Goal: Task Accomplishment & Management: Manage account settings

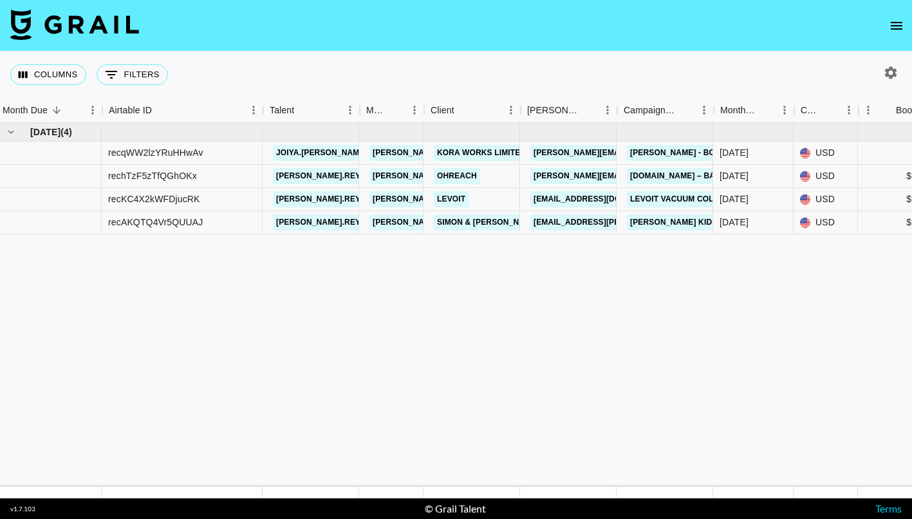
scroll to position [0, 2]
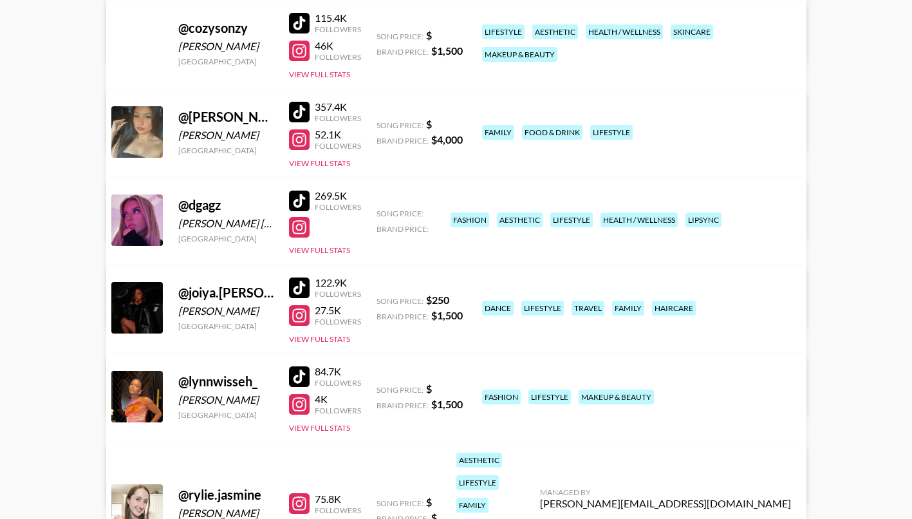
scroll to position [272, 0]
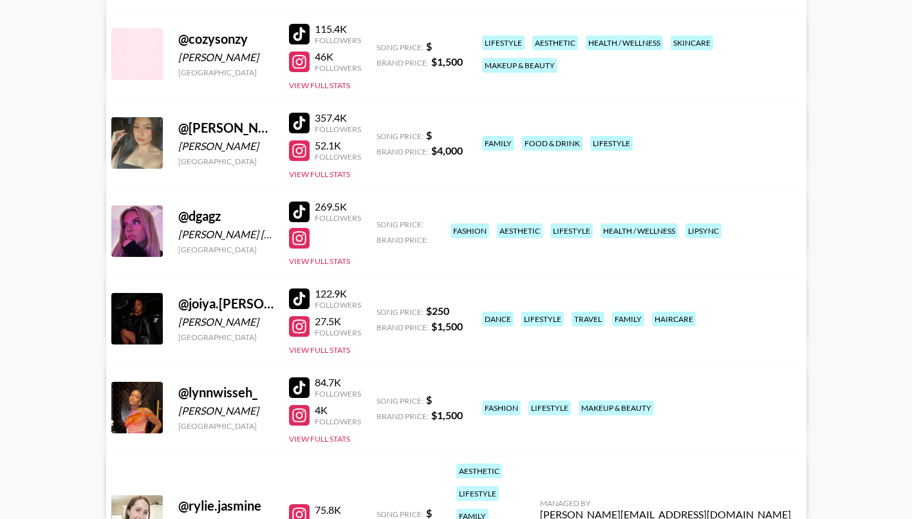
click at [461, 310] on link "View/Edit Details" at bounding box center [295, 316] width 332 height 13
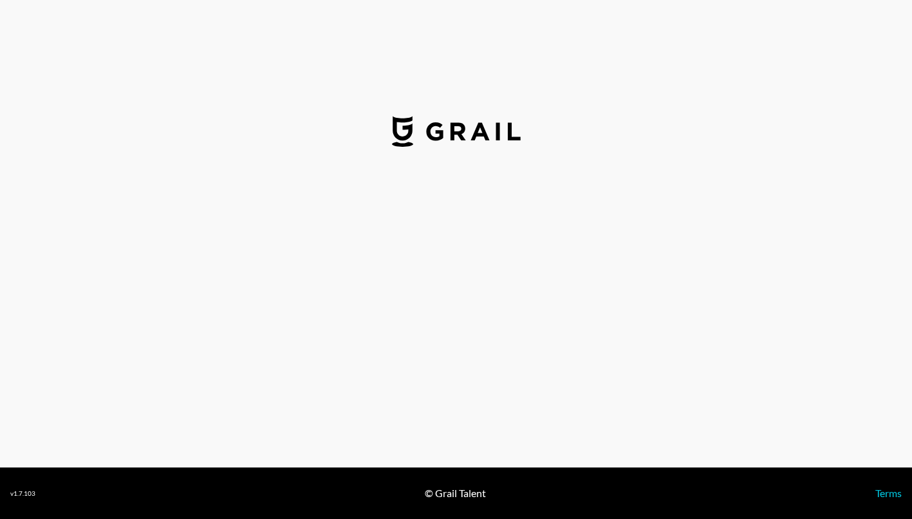
select select "USD"
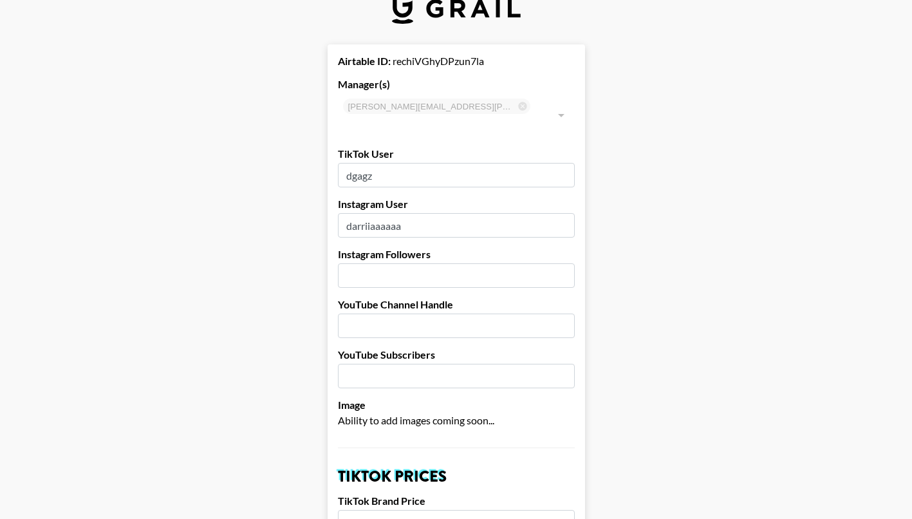
scroll to position [29, 0]
click at [431, 262] on input "number" at bounding box center [456, 274] width 237 height 24
type input "19500"
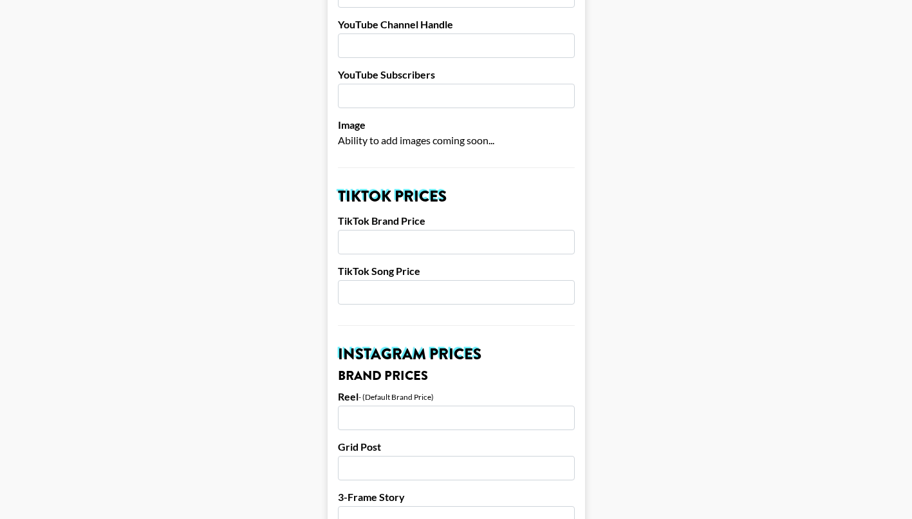
scroll to position [316, 0]
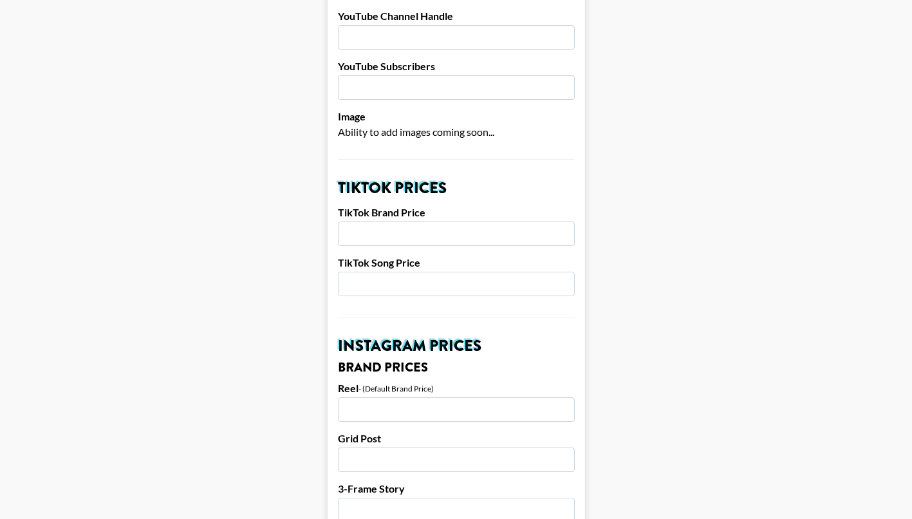
click at [394, 272] on input "number" at bounding box center [456, 284] width 237 height 24
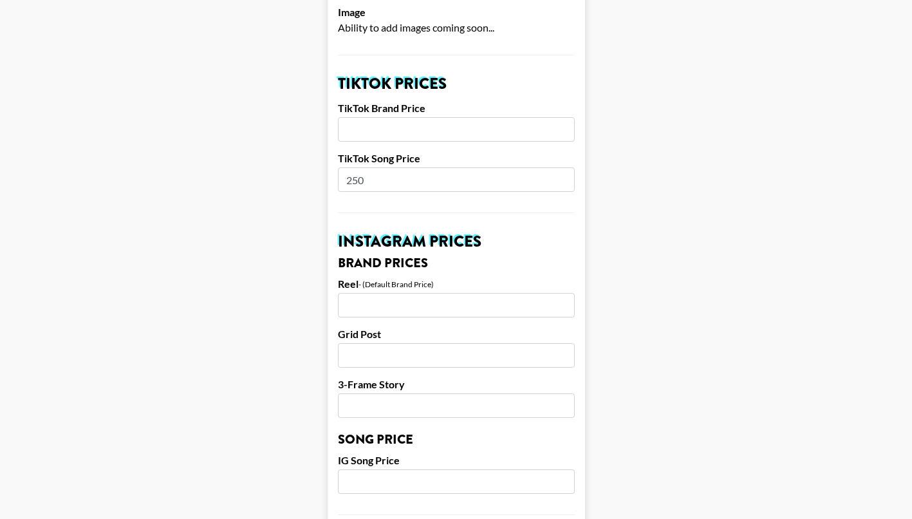
scroll to position [433, 0]
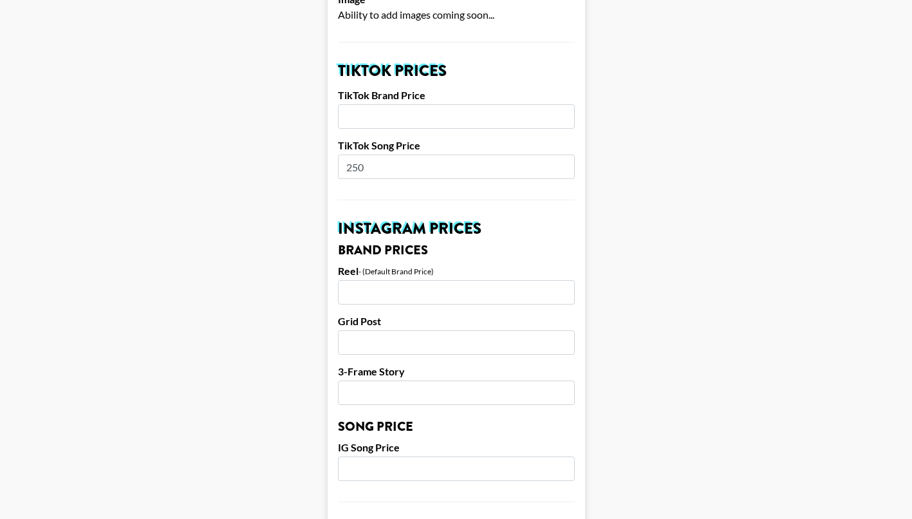
type input "250"
click at [370, 280] on input "number" at bounding box center [456, 292] width 237 height 24
type input "1500"
click at [373, 330] on input "number" at bounding box center [456, 342] width 237 height 24
type input "1250"
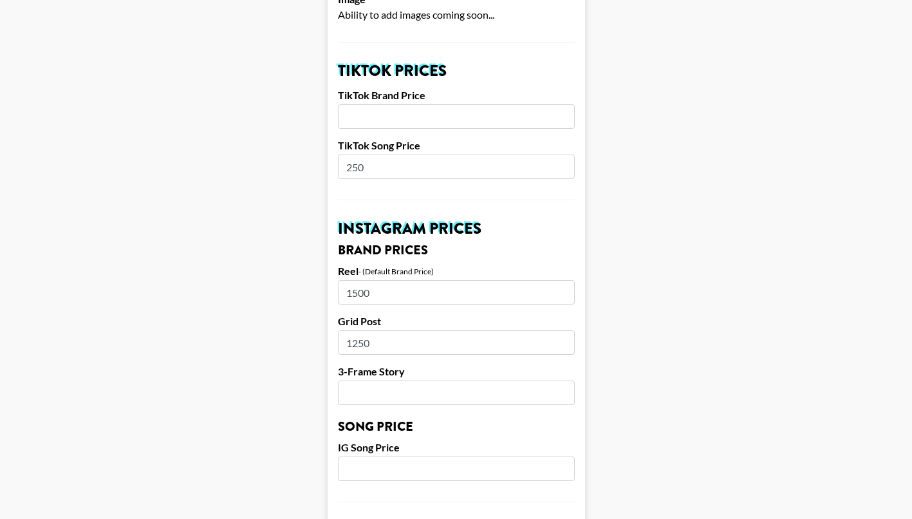
click at [391, 380] on input "number" at bounding box center [456, 392] width 237 height 24
type input "800"
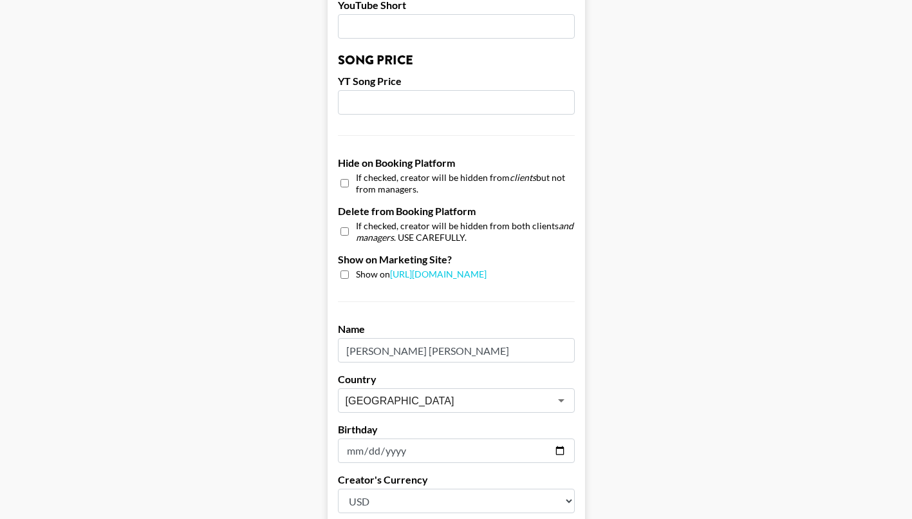
scroll to position [1107, 0]
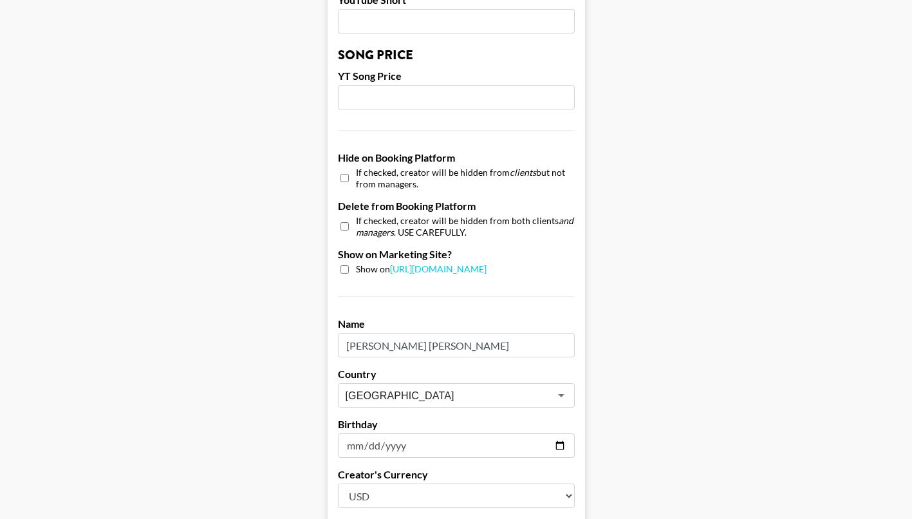
click at [342, 265] on input "checkbox" at bounding box center [345, 269] width 8 height 8
checkbox input "true"
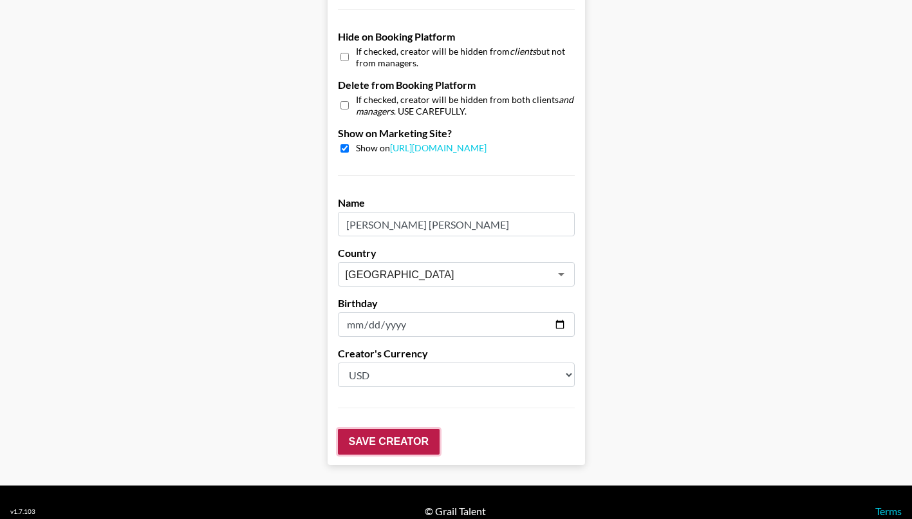
click at [384, 429] on input "Save Creator" at bounding box center [389, 442] width 102 height 26
click at [363, 431] on input "Save Creator" at bounding box center [389, 442] width 102 height 26
